Goal: Transaction & Acquisition: Book appointment/travel/reservation

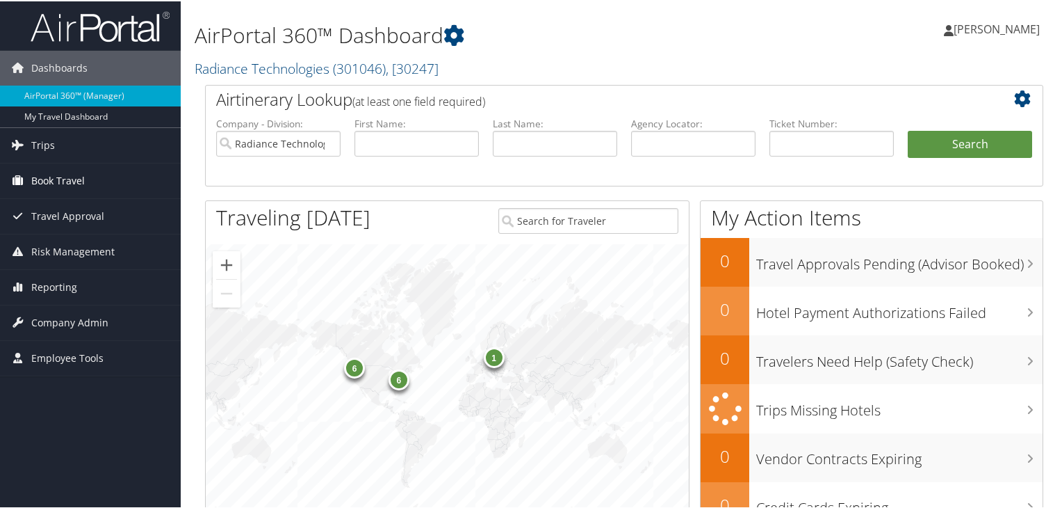
click at [72, 187] on span "Book Travel" at bounding box center [58, 179] width 54 height 35
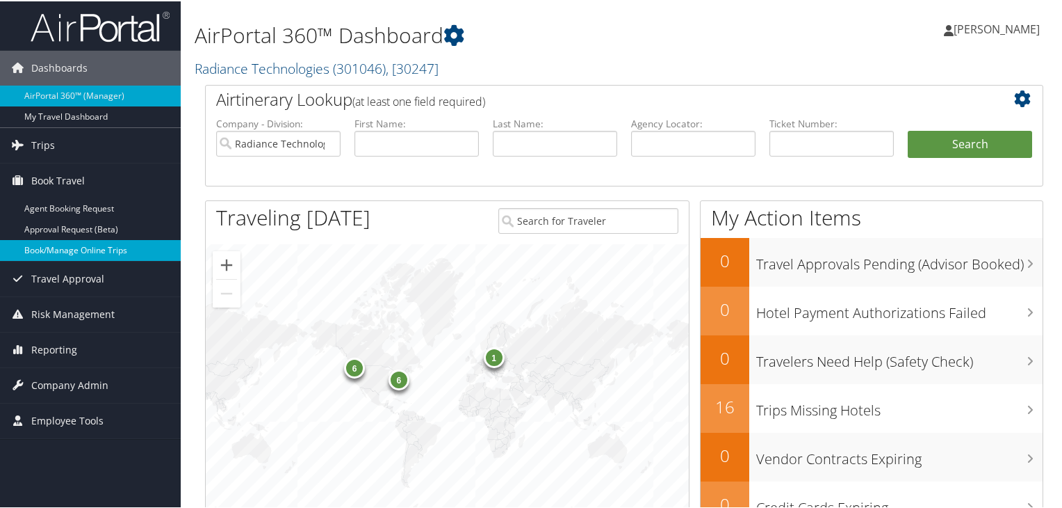
click at [81, 245] on link "Book/Manage Online Trips" at bounding box center [90, 248] width 181 height 21
